Goal: Transaction & Acquisition: Purchase product/service

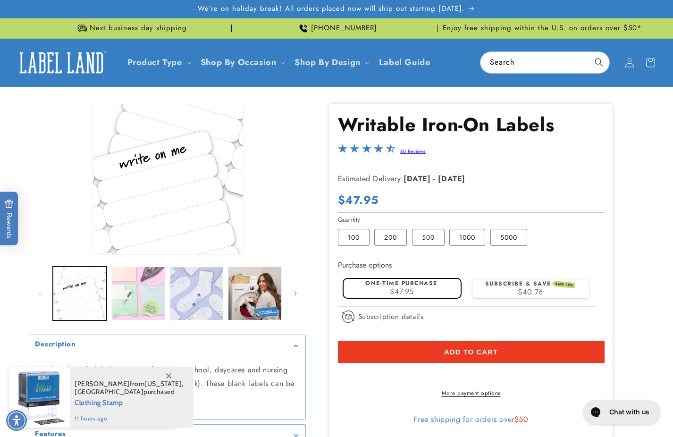
click at [126, 295] on button "Load image 2 in gallery view" at bounding box center [138, 294] width 54 height 54
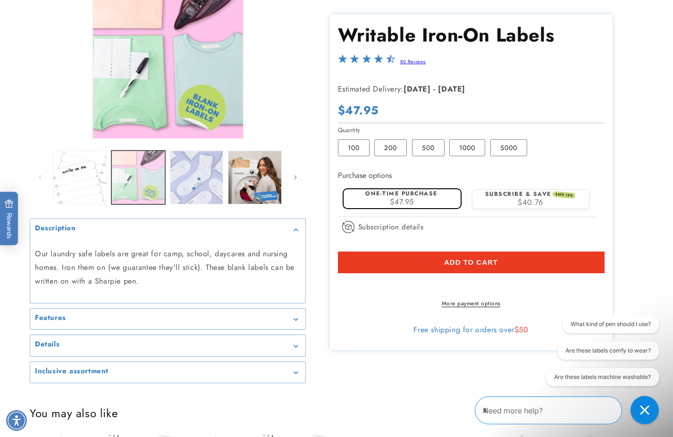
scroll to position [125, 0]
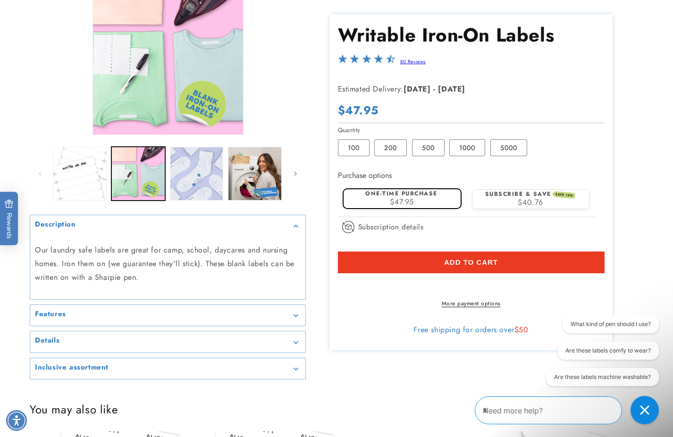
click at [125, 306] on summary "Features" at bounding box center [167, 315] width 275 height 21
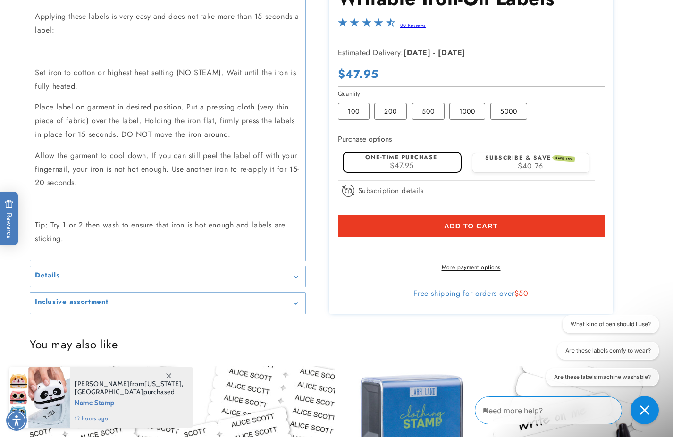
scroll to position [464, 0]
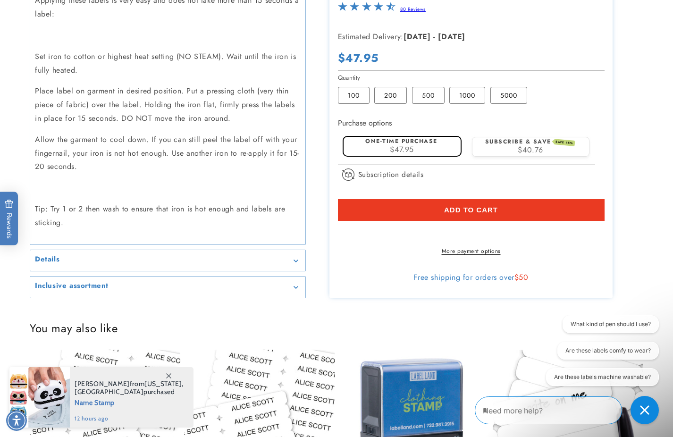
click at [175, 259] on div "Details" at bounding box center [168, 260] width 266 height 7
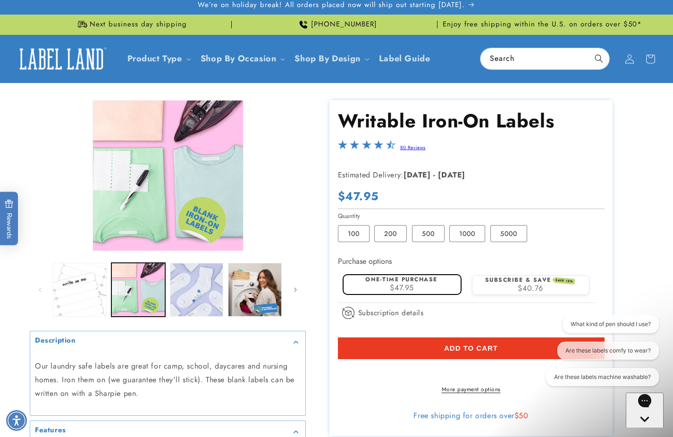
scroll to position [0, 0]
